Goal: Task Accomplishment & Management: Manage account settings

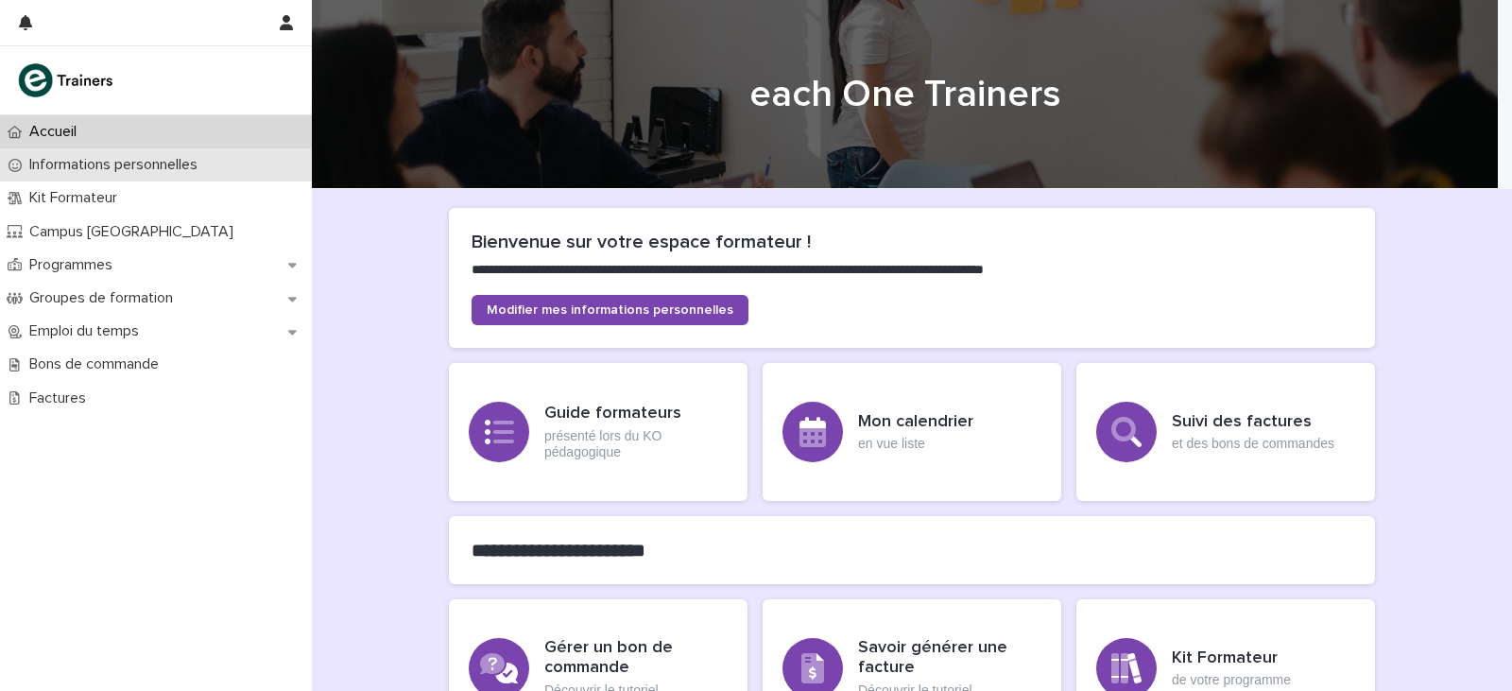
click at [70, 173] on p "Informations personnelles" at bounding box center [117, 165] width 191 height 18
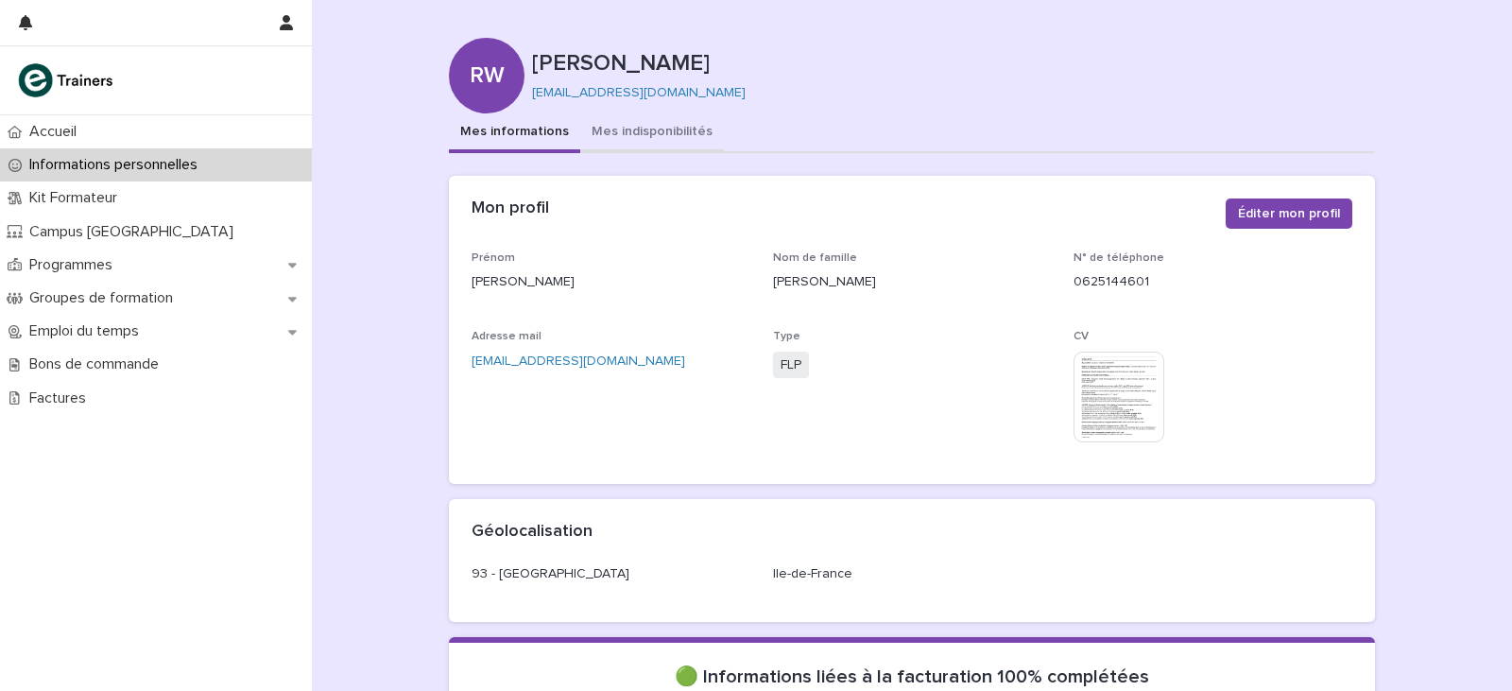
click at [656, 140] on button "Mes indisponibilités" at bounding box center [652, 133] width 144 height 40
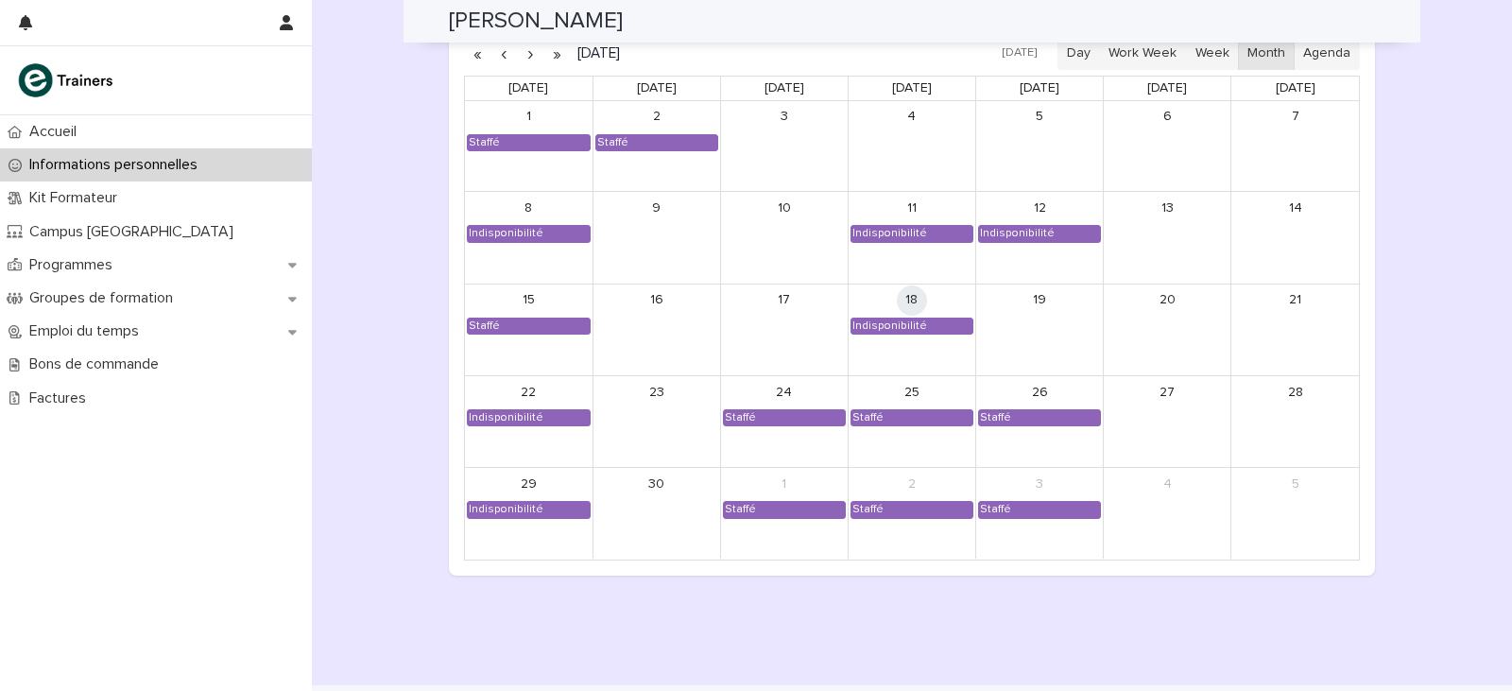
scroll to position [1592, 0]
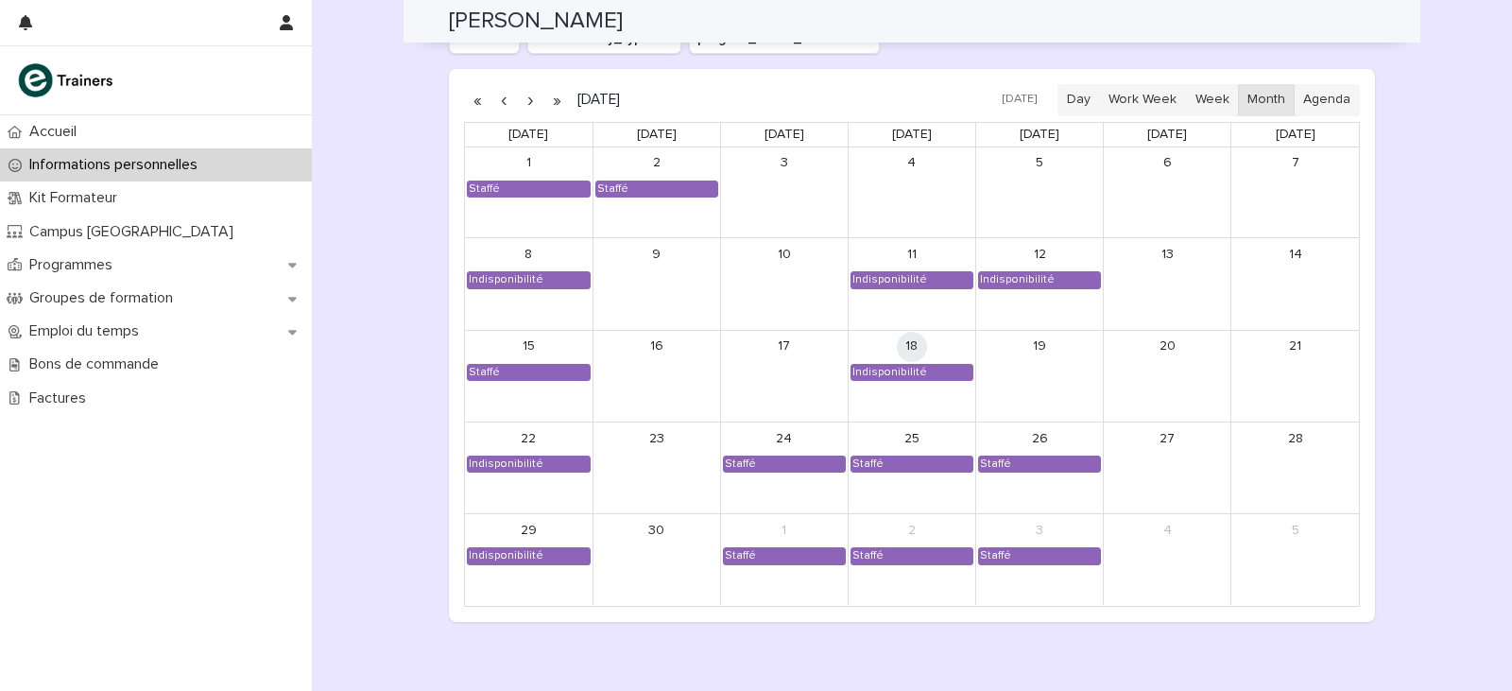
click at [521, 100] on button "button" at bounding box center [530, 100] width 26 height 30
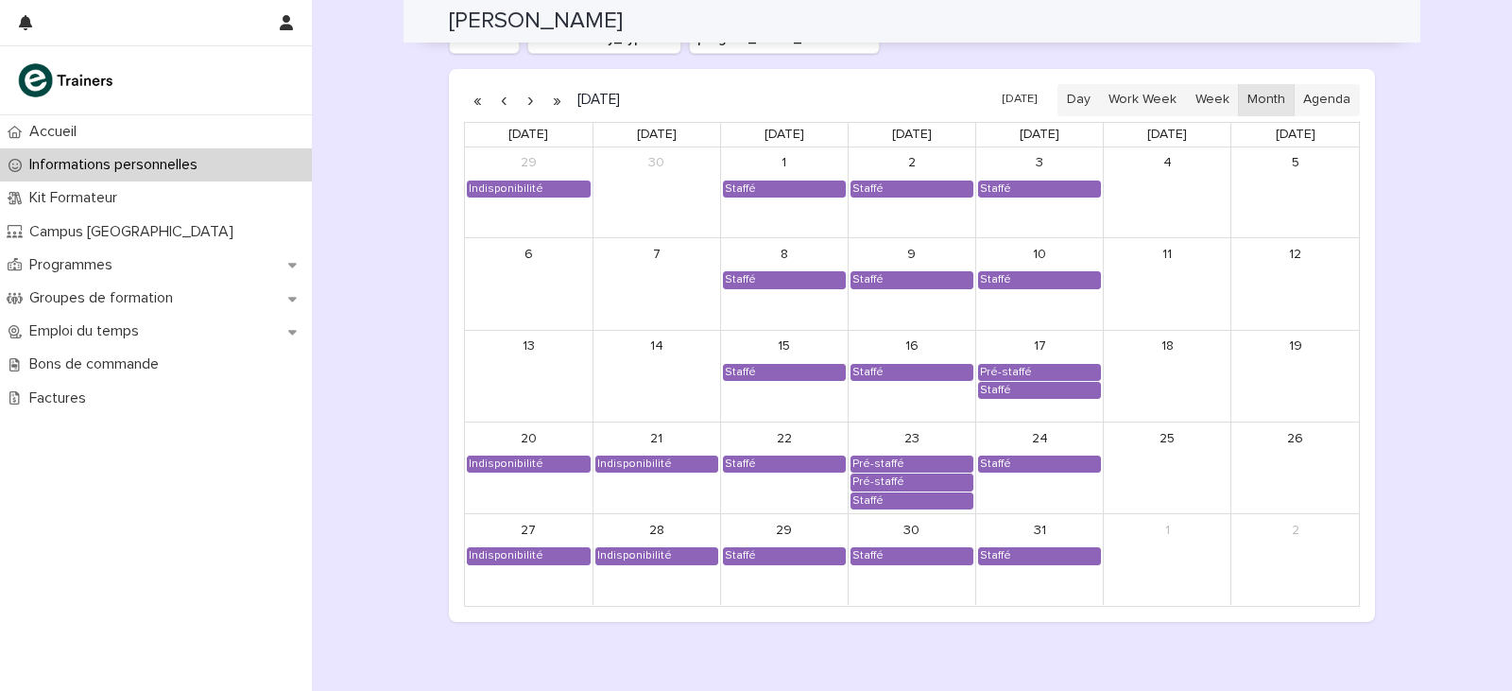
click at [521, 100] on button "button" at bounding box center [530, 100] width 26 height 30
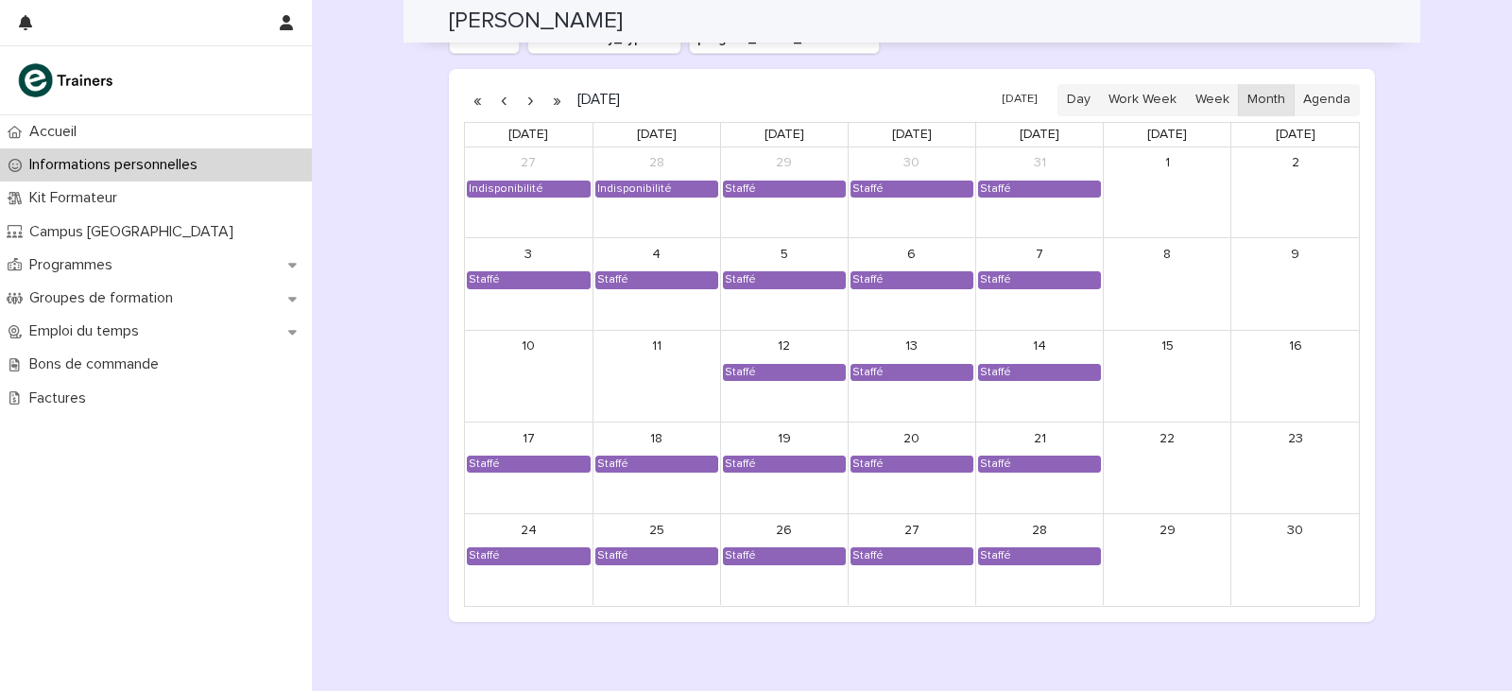
click at [521, 100] on button "button" at bounding box center [530, 100] width 26 height 30
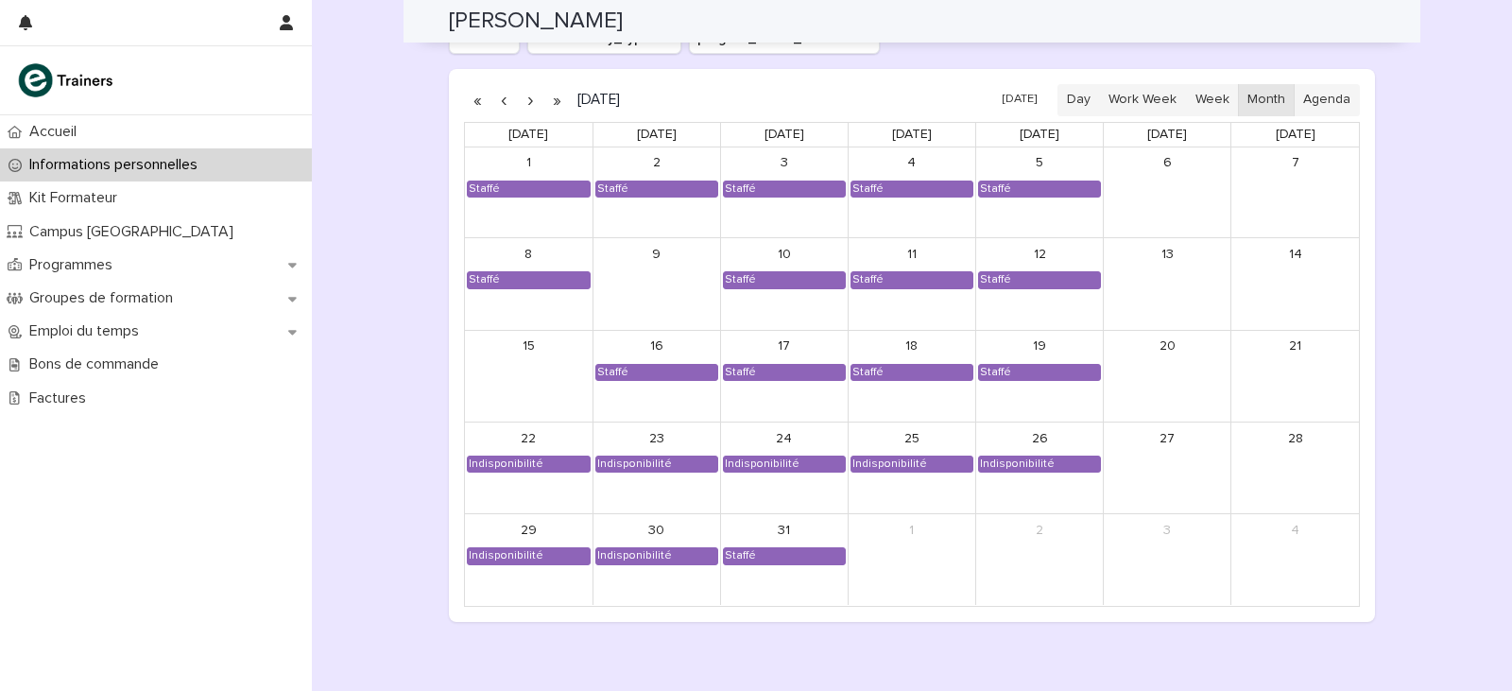
click at [521, 100] on button "button" at bounding box center [530, 100] width 26 height 30
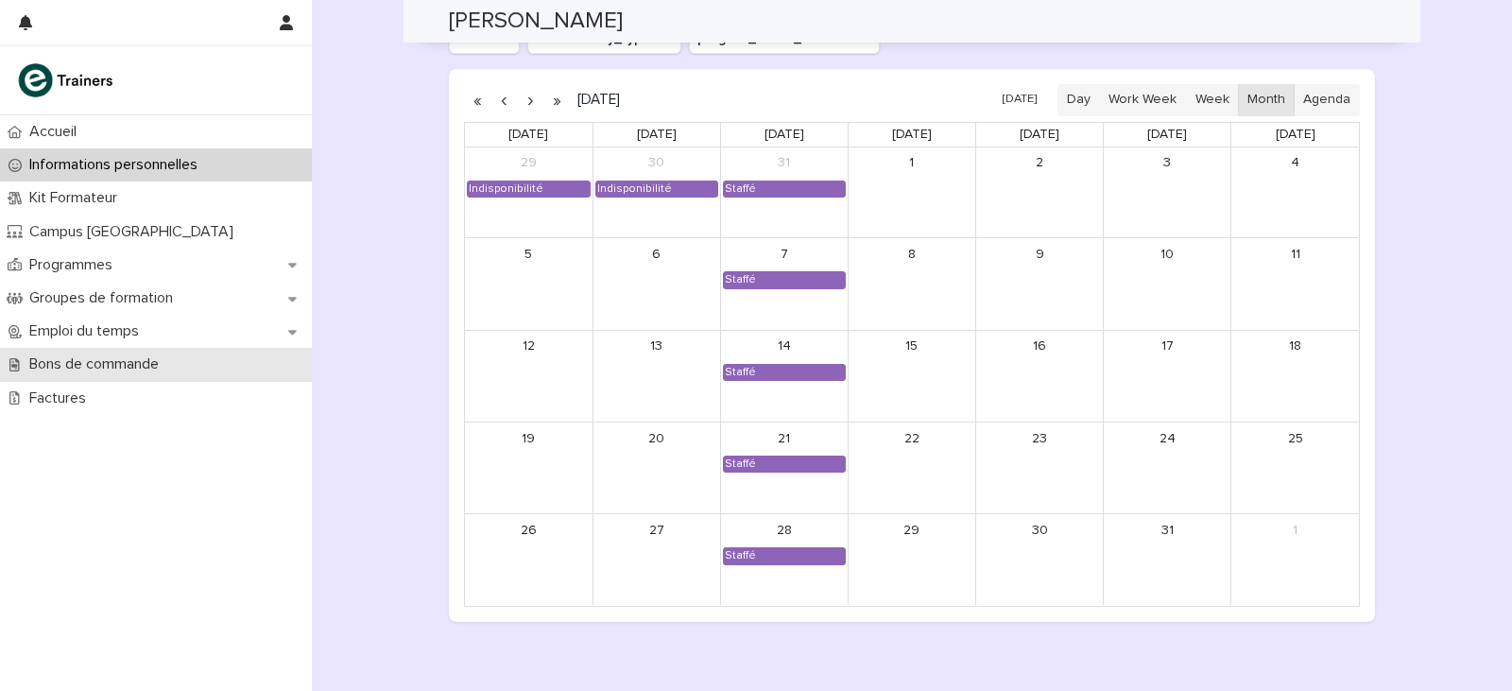
click at [171, 361] on p "Bons de commande" at bounding box center [98, 364] width 152 height 18
